Goal: Task Accomplishment & Management: Use online tool/utility

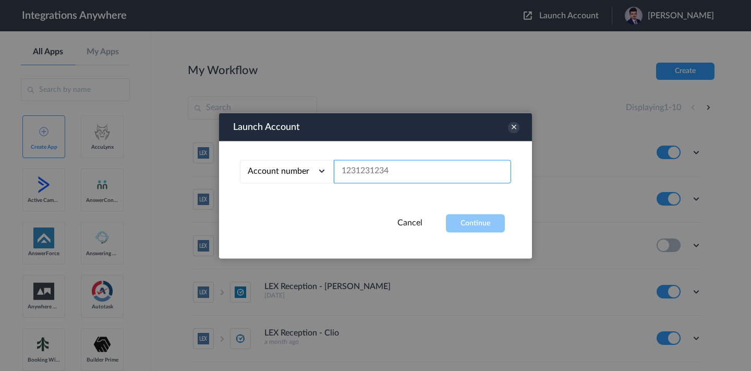
click at [395, 168] on input "text" at bounding box center [422, 171] width 177 height 23
paste input "9804122778"
type input "9804122778"
click at [465, 223] on button "Continue" at bounding box center [475, 223] width 59 height 18
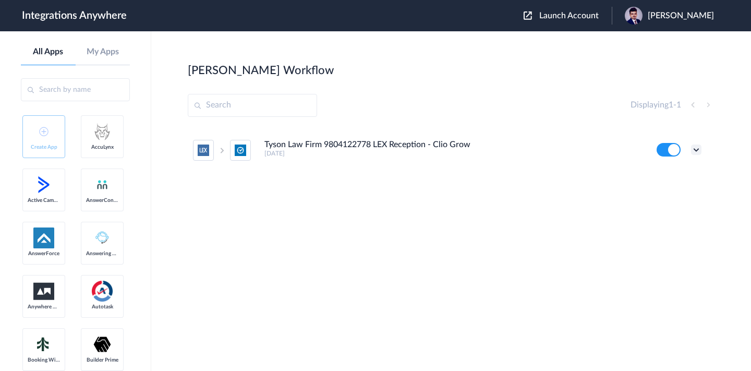
click at [697, 150] on icon at bounding box center [696, 150] width 10 height 10
click at [657, 173] on link "Edit" at bounding box center [654, 173] width 25 height 7
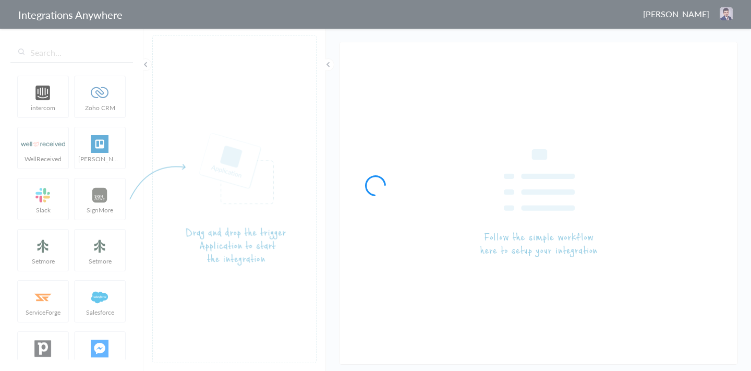
type input "Tyson Law Firm 9804122778 LEX Reception - Clio Grow"
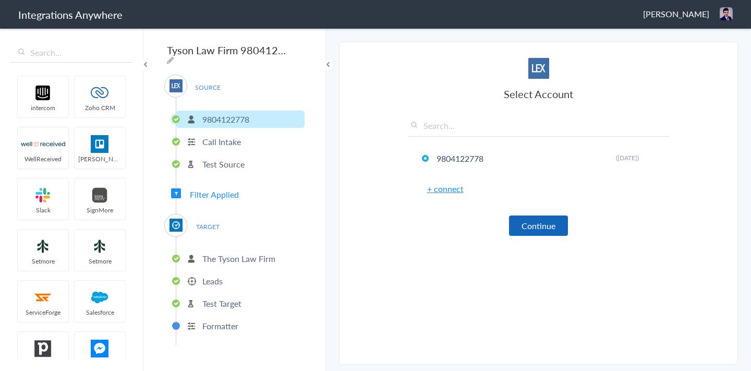
click at [538, 229] on button "Continue" at bounding box center [538, 226] width 59 height 20
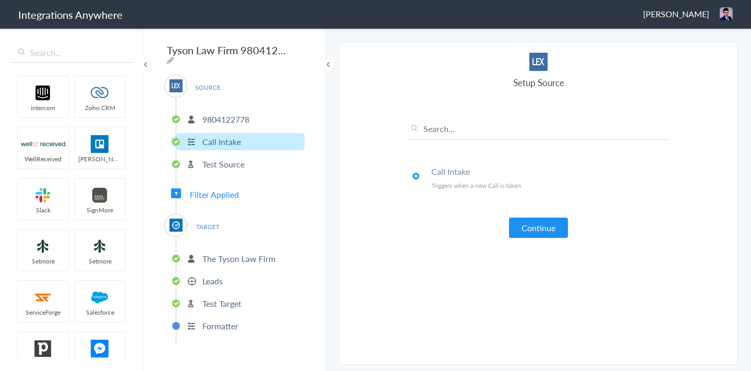
click at [538, 229] on button "Continue" at bounding box center [538, 228] width 59 height 20
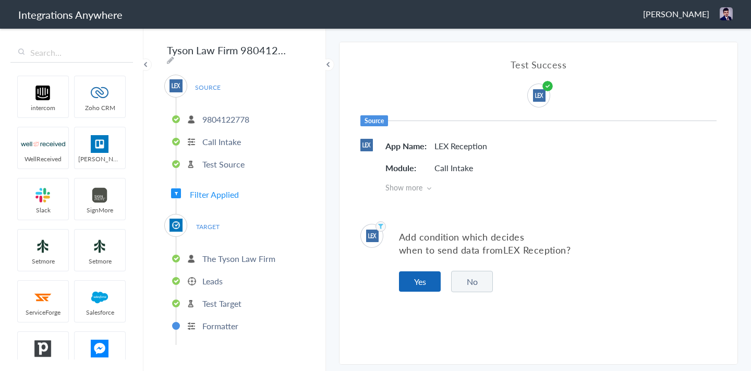
click at [407, 285] on button "Yes" at bounding box center [420, 281] width 42 height 20
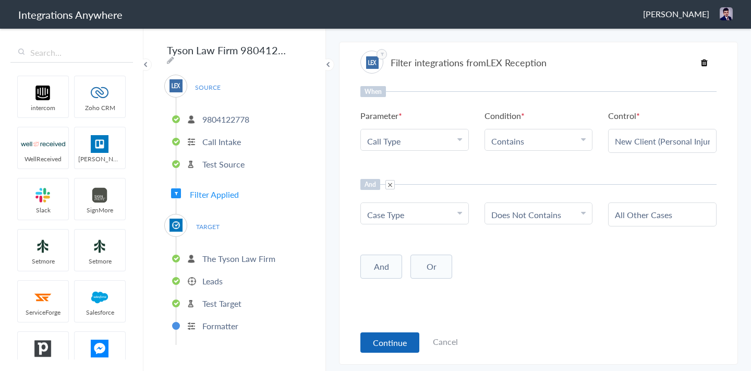
click at [369, 335] on button "Continue" at bounding box center [390, 342] width 59 height 20
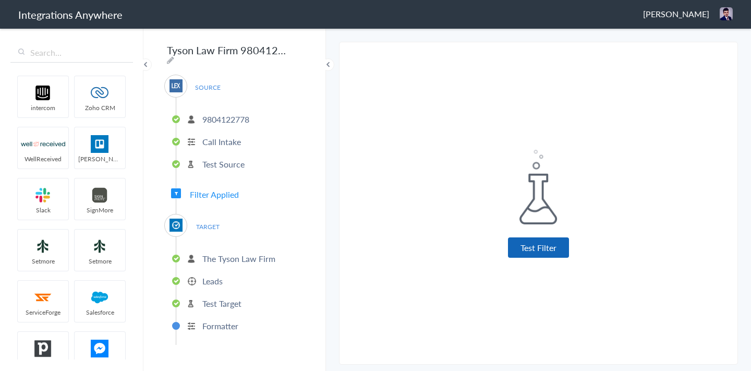
click at [517, 252] on button "Test Filter" at bounding box center [538, 247] width 61 height 20
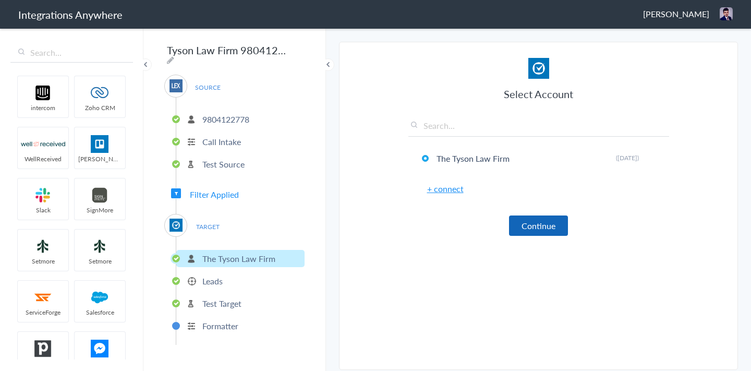
click at [527, 230] on button "Continue" at bounding box center [538, 226] width 59 height 20
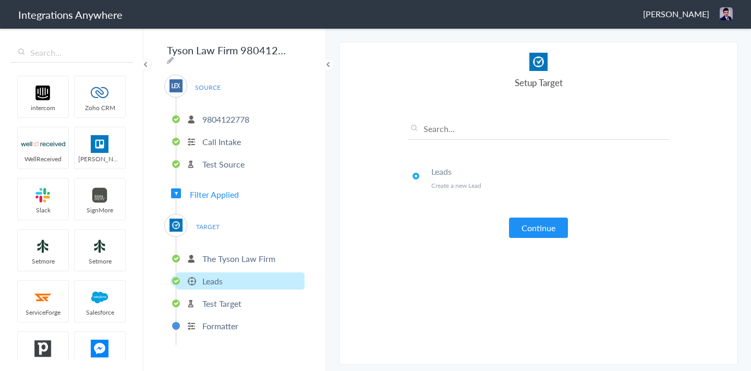
click at [527, 230] on button "Continue" at bounding box center [538, 228] width 59 height 20
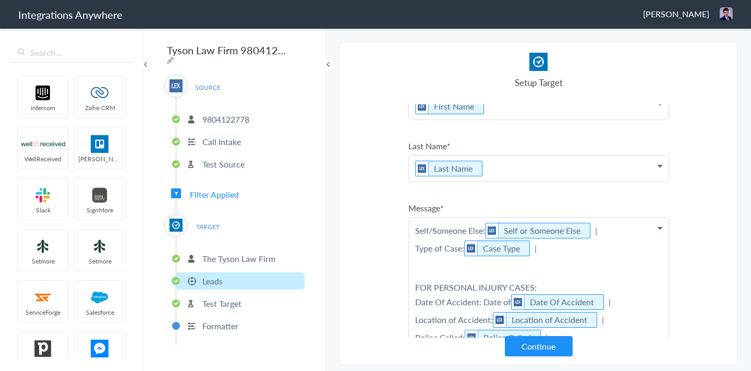
scroll to position [27, 0]
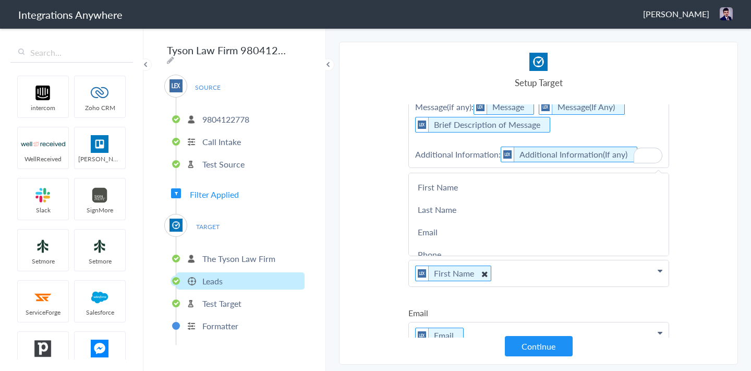
scroll to position [687, 0]
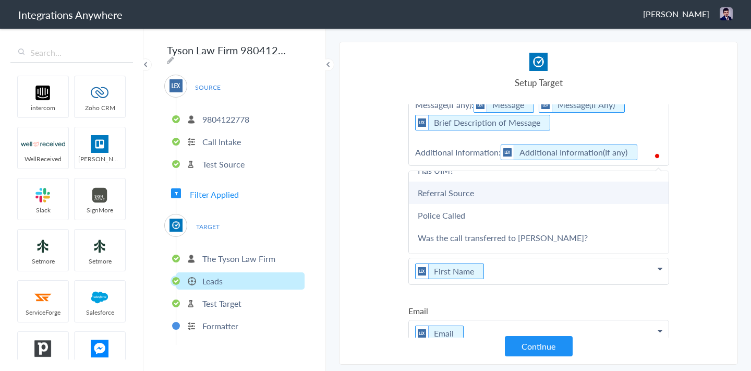
click at [450, 196] on link "Referral Source" at bounding box center [539, 193] width 260 height 22
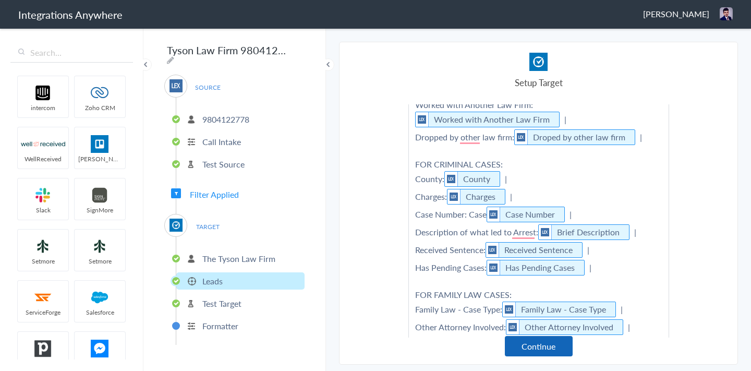
click at [543, 348] on button "Continue" at bounding box center [539, 346] width 68 height 20
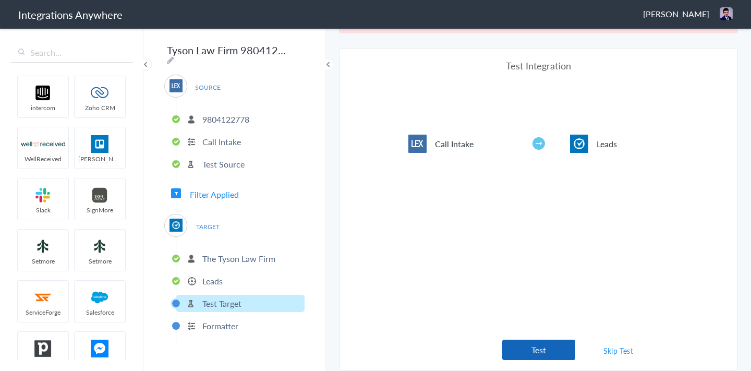
click at [542, 350] on button "Test" at bounding box center [539, 350] width 73 height 20
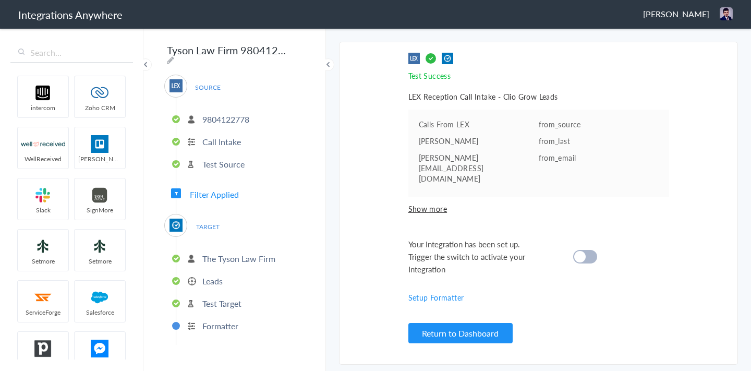
click at [593, 250] on div at bounding box center [586, 257] width 24 height 14
